Goal: Transaction & Acquisition: Subscribe to service/newsletter

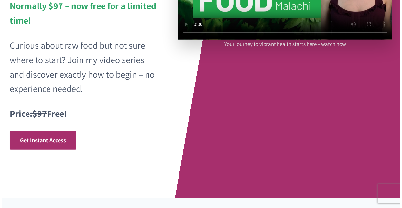
scroll to position [155, 0]
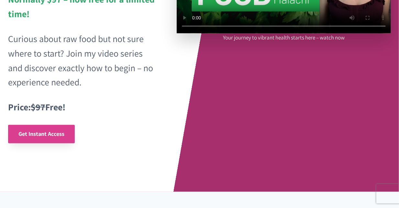
click at [28, 132] on span "Get Instant Access" at bounding box center [41, 133] width 46 height 7
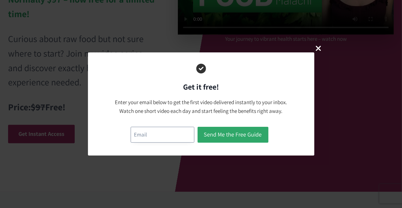
click at [140, 134] on input "email" at bounding box center [163, 135] width 64 height 16
type input "tonyssweetpolly@aol.com"
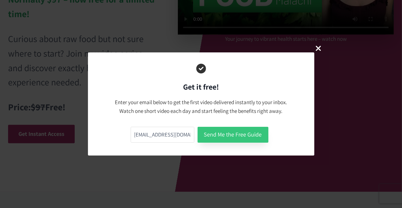
click at [215, 134] on button "Send Me the Free Guide" at bounding box center [233, 135] width 71 height 16
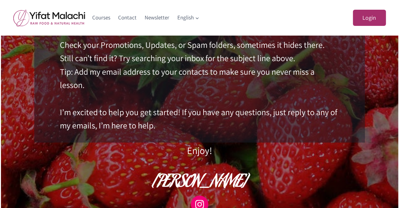
scroll to position [191, 0]
